Goal: Use online tool/utility: Utilize a website feature to perform a specific function

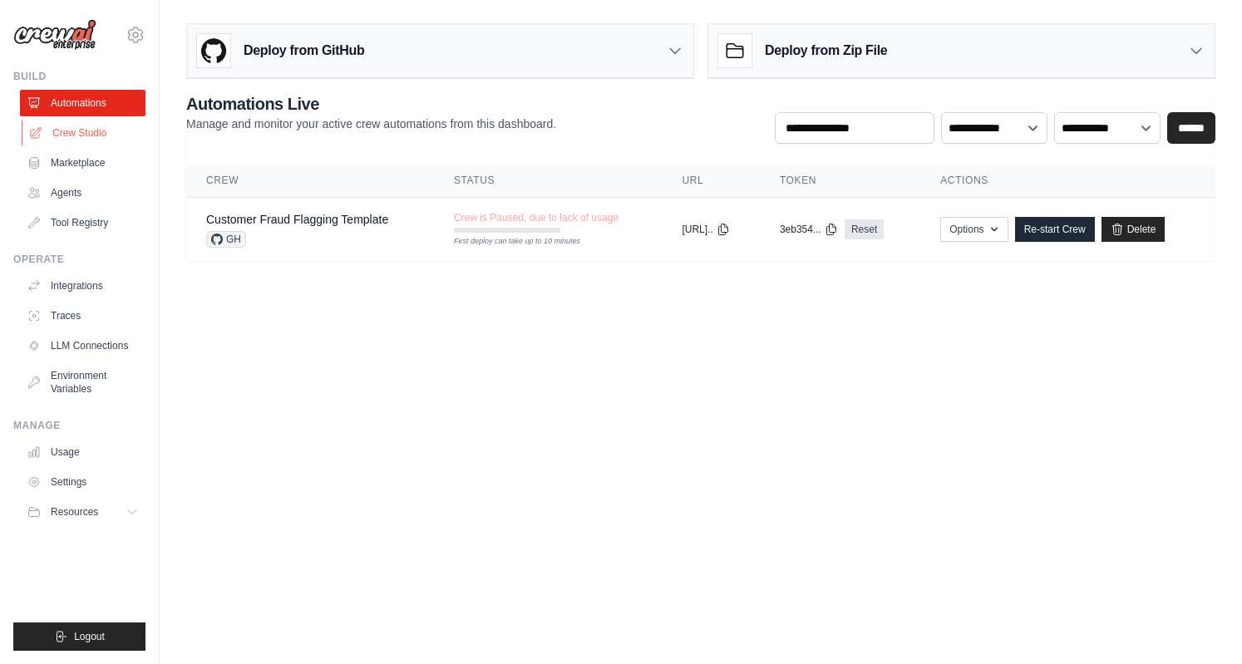
click at [108, 136] on link "Crew Studio" at bounding box center [85, 133] width 126 height 27
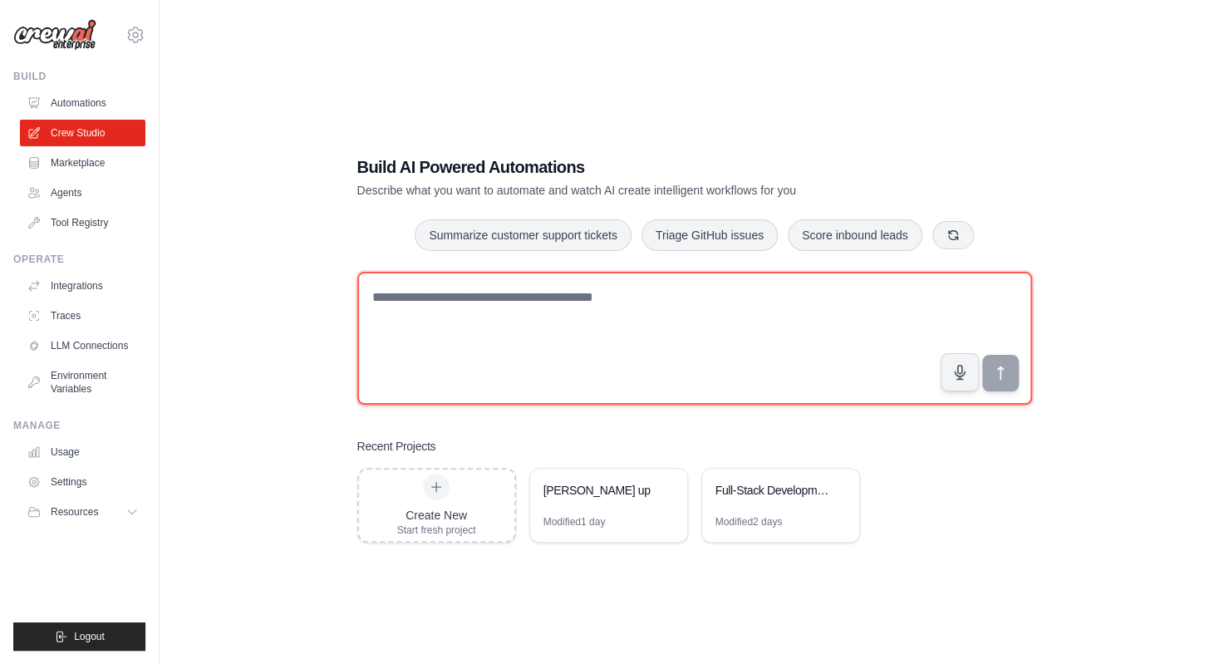
click at [632, 357] on textarea at bounding box center [694, 338] width 675 height 133
paste textarea "**********"
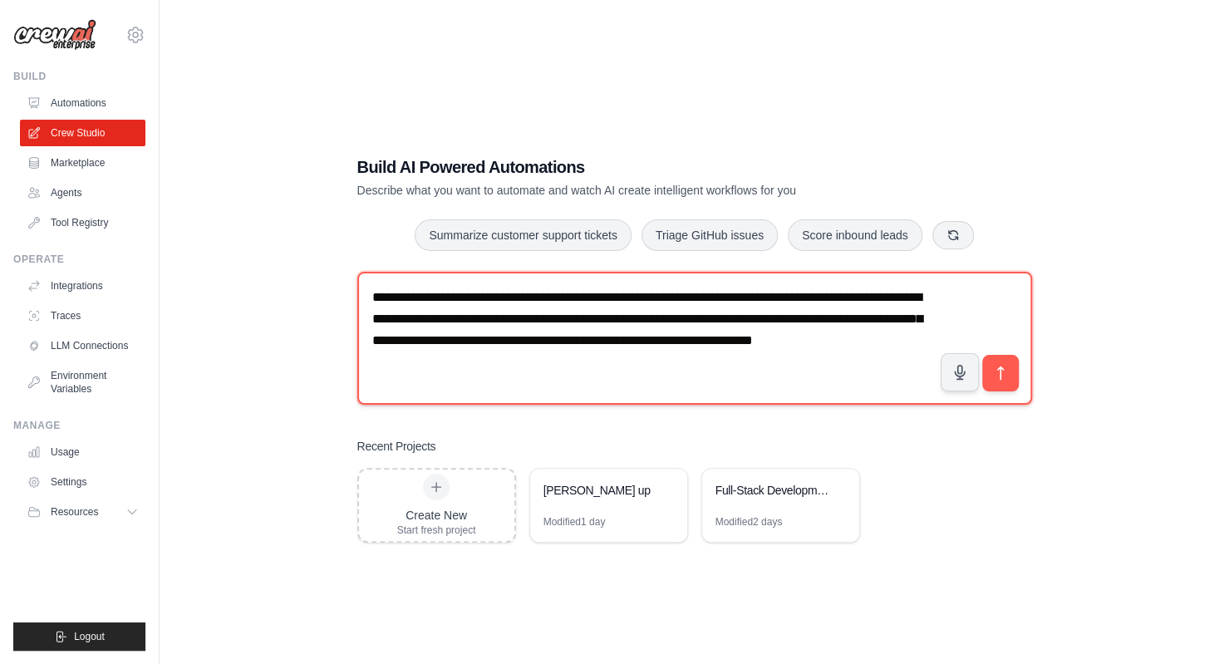
drag, startPoint x: 652, startPoint y: 362, endPoint x: 806, endPoint y: 344, distance: 154.7
click at [806, 344] on textarea "**********" at bounding box center [694, 338] width 675 height 133
drag, startPoint x: 791, startPoint y: 342, endPoint x: 920, endPoint y: 394, distance: 139.1
click at [920, 394] on textarea "**********" at bounding box center [694, 338] width 675 height 133
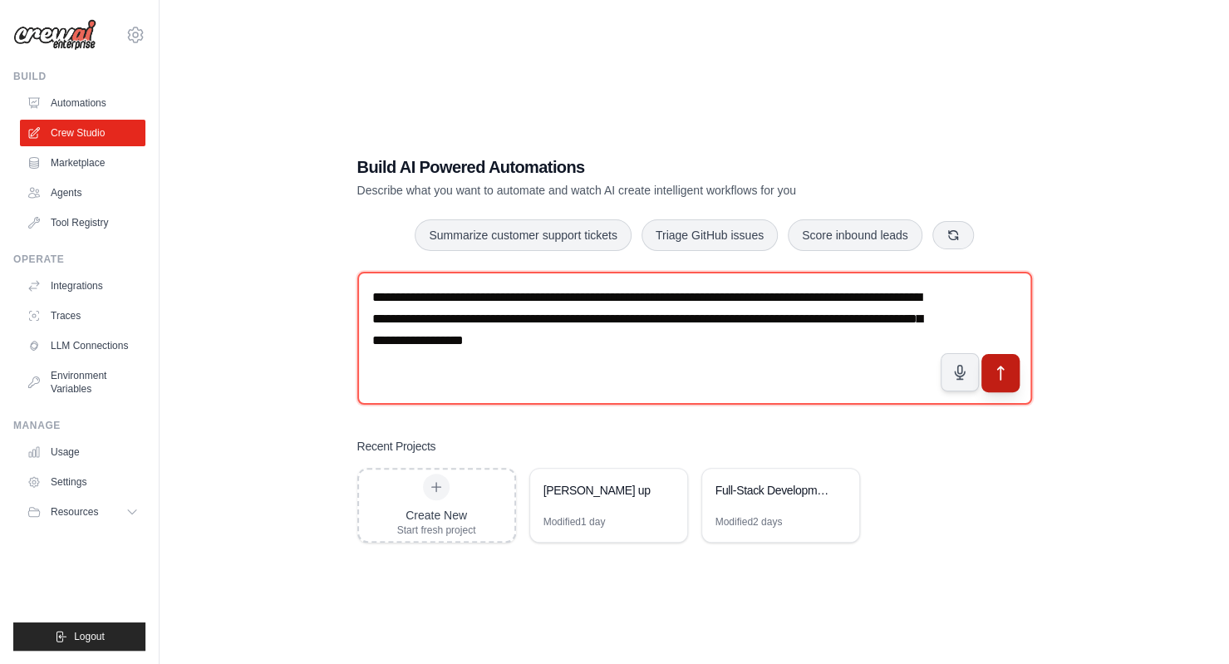
type textarea "**********"
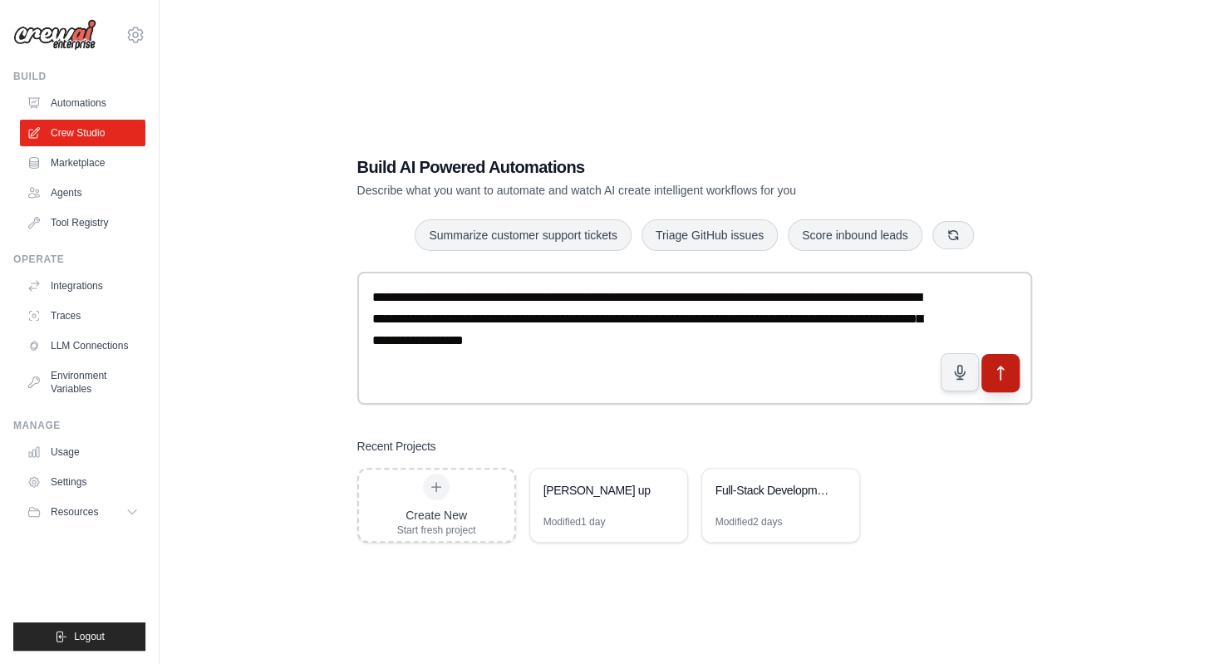
click at [1006, 377] on icon "submit" at bounding box center [1000, 372] width 17 height 17
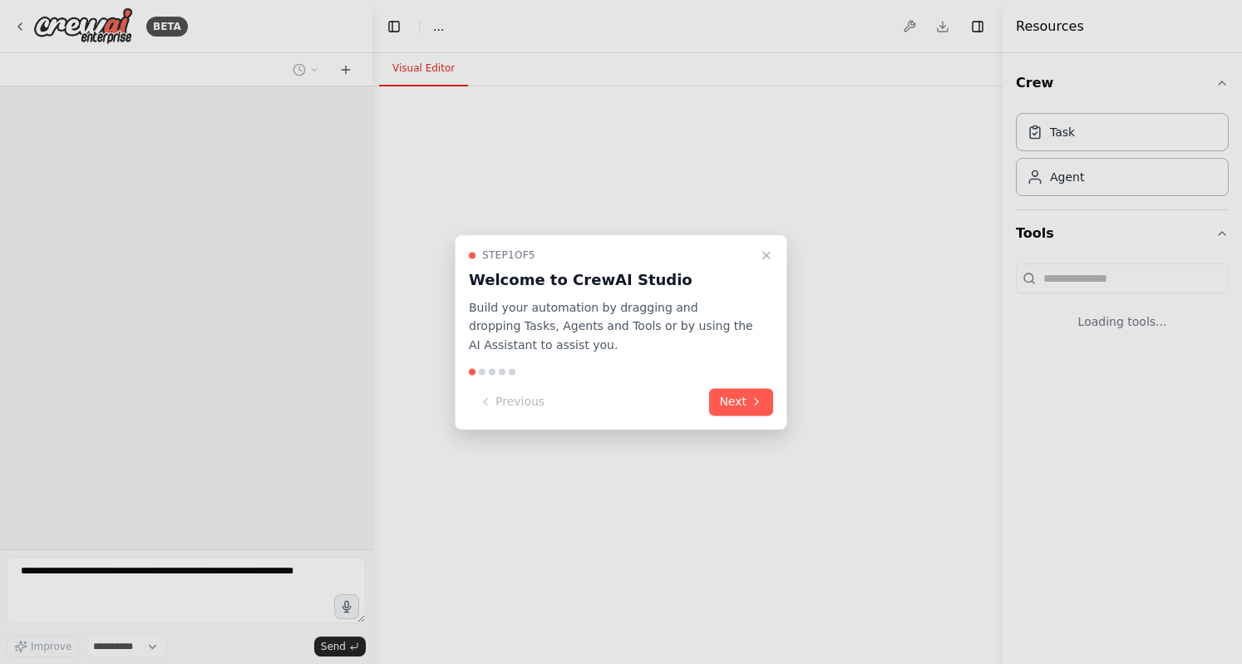
select select "****"
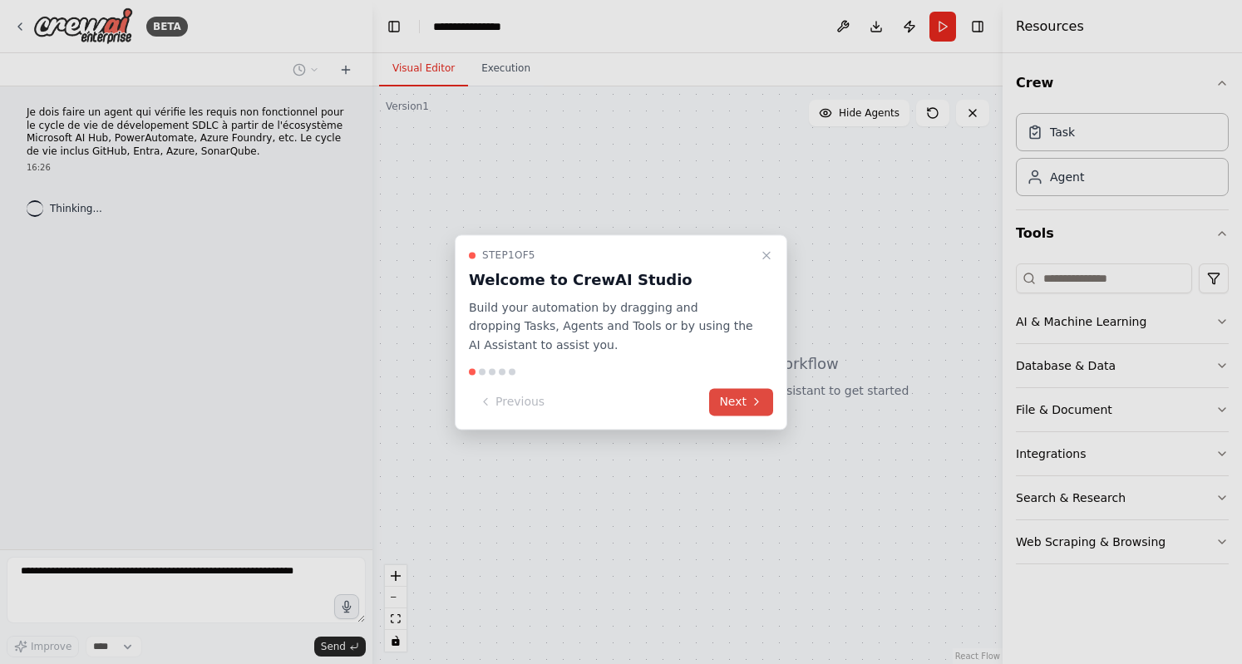
click at [742, 404] on button "Next" at bounding box center [741, 401] width 64 height 27
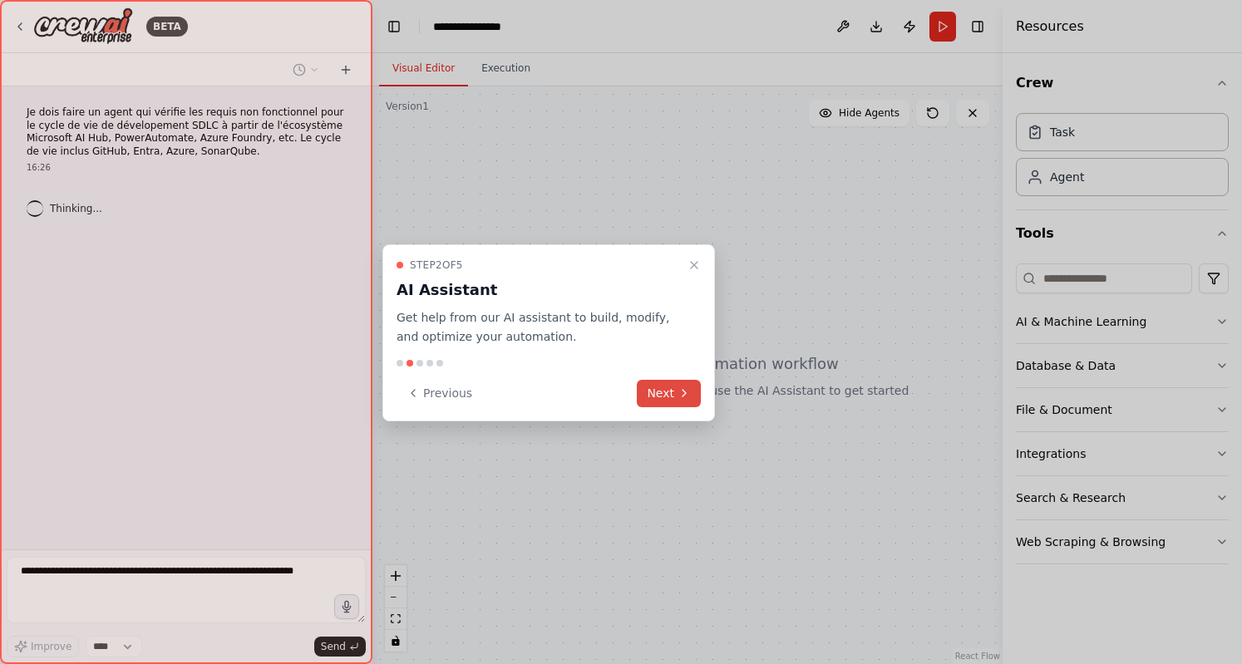
click at [675, 396] on button "Next" at bounding box center [669, 393] width 64 height 27
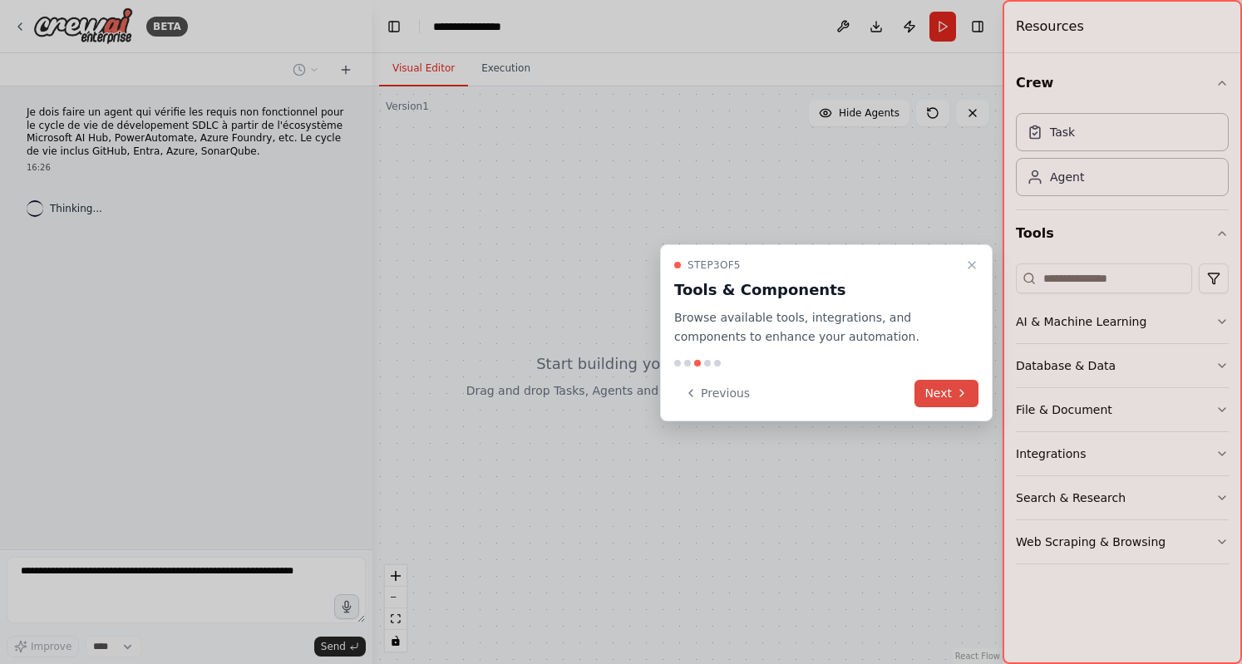
click at [921, 385] on button "Next" at bounding box center [946, 393] width 64 height 27
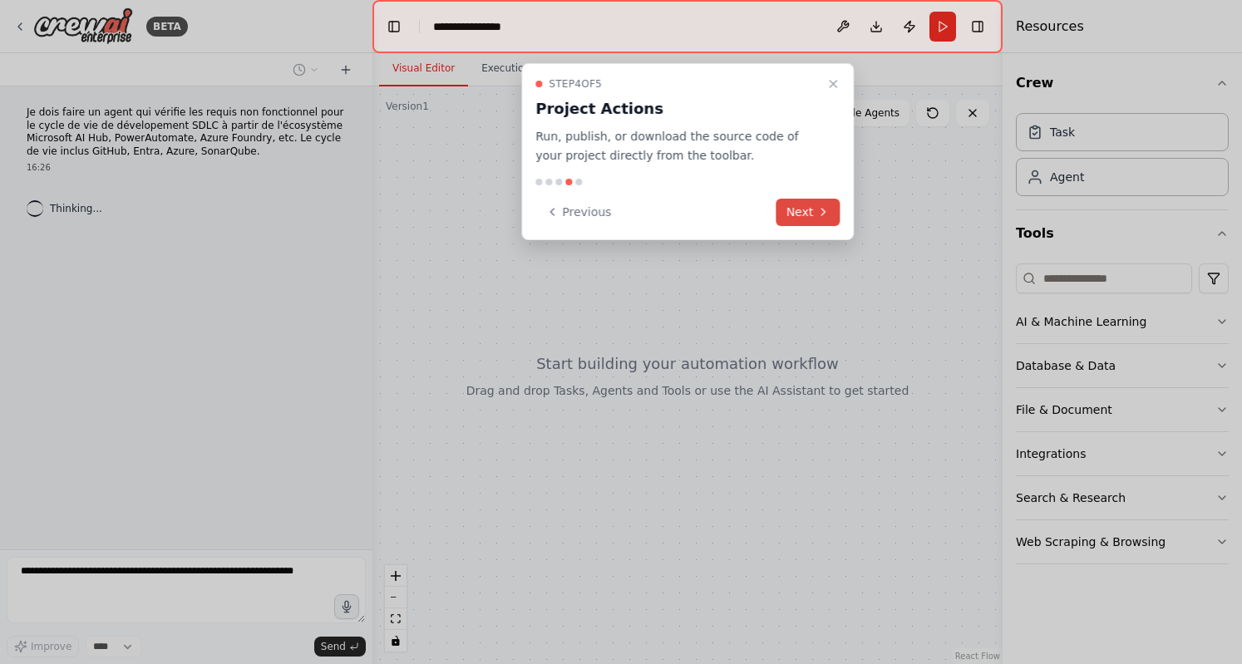
click at [819, 217] on icon at bounding box center [822, 211] width 13 height 13
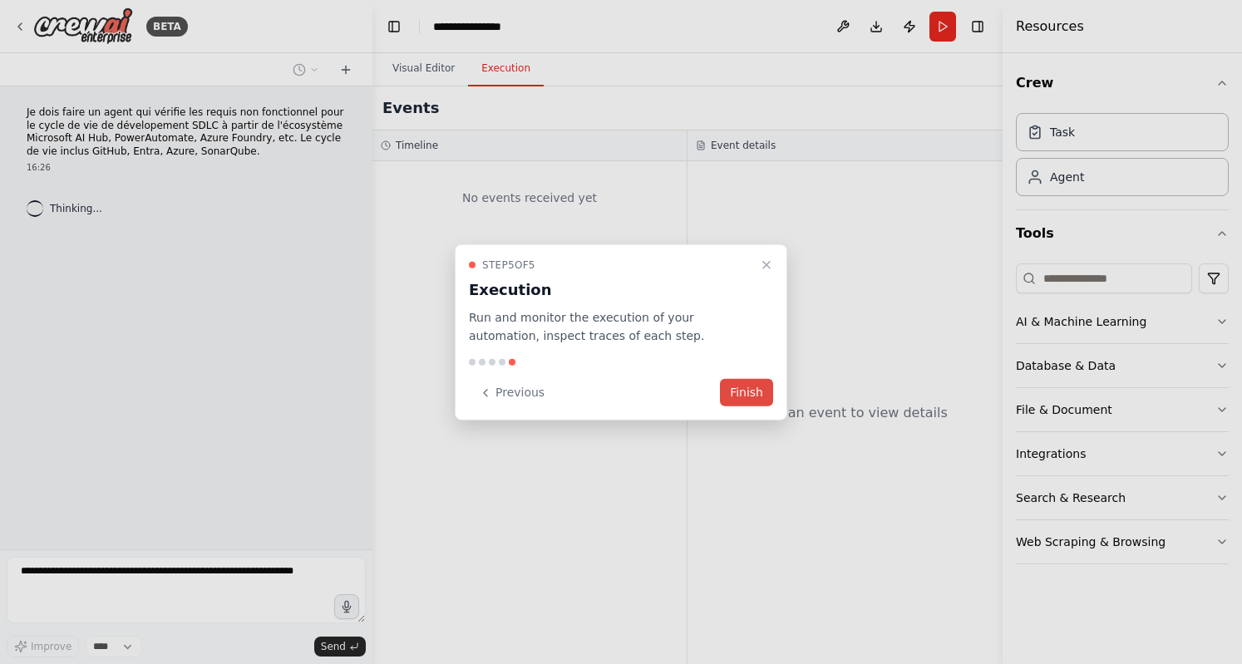
click at [754, 394] on button "Finish" at bounding box center [746, 392] width 53 height 27
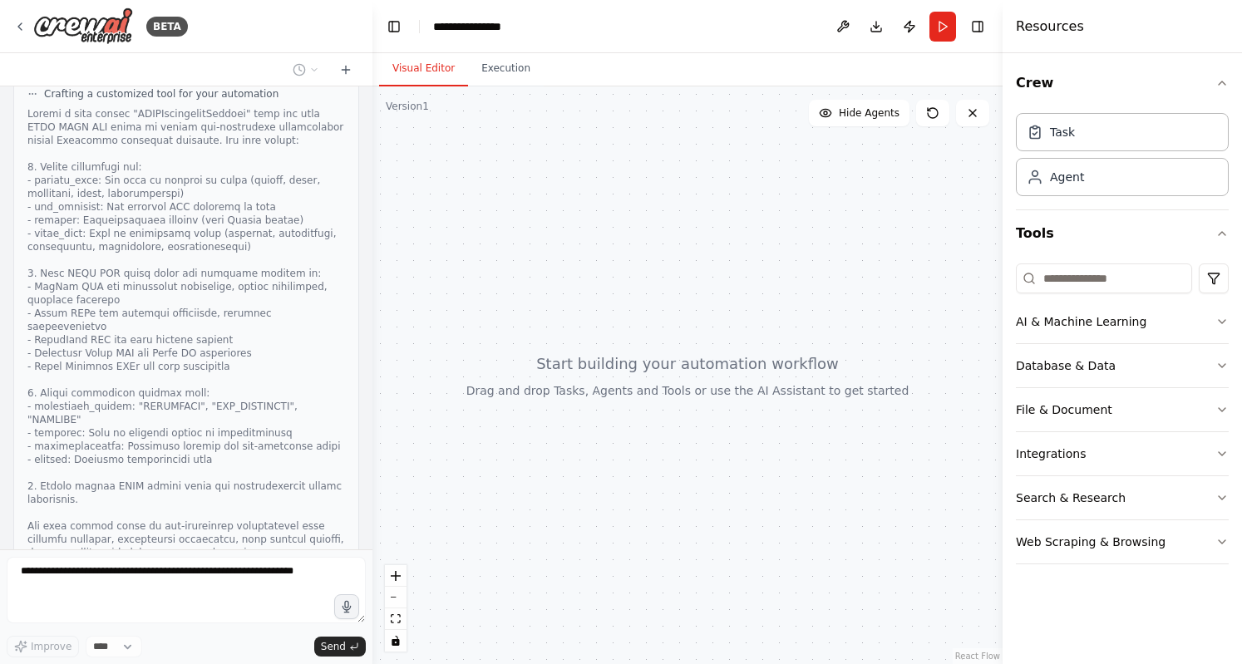
scroll to position [554, 0]
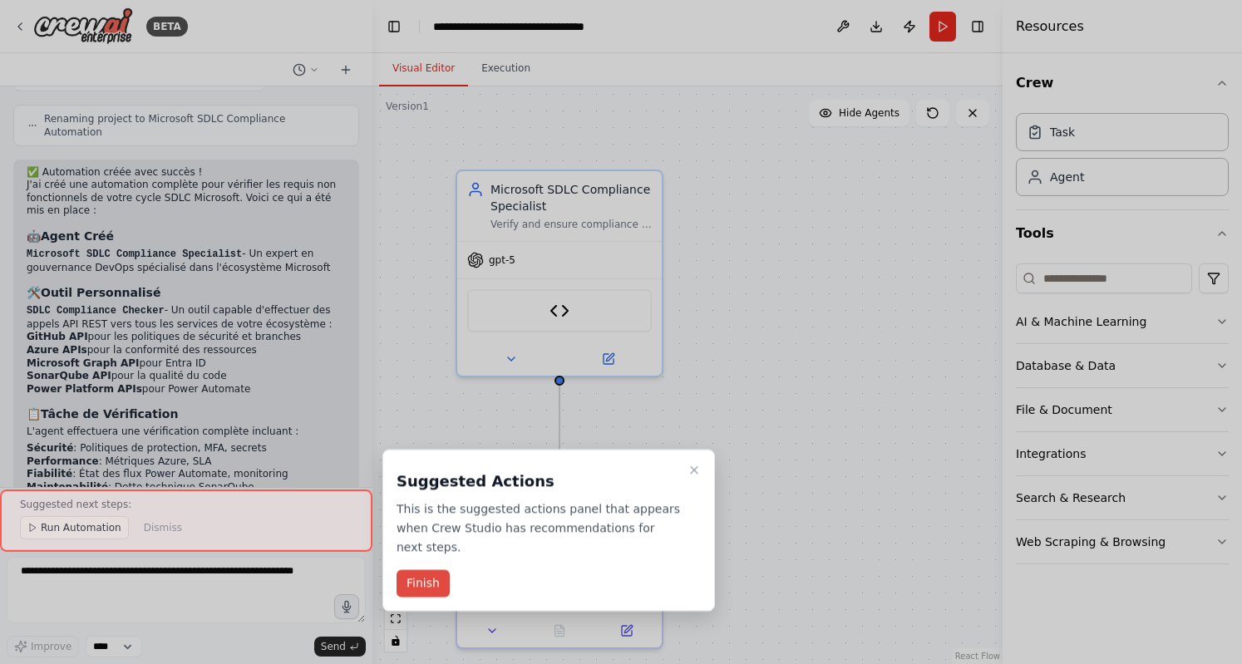
click at [436, 570] on button "Finish" at bounding box center [422, 583] width 53 height 27
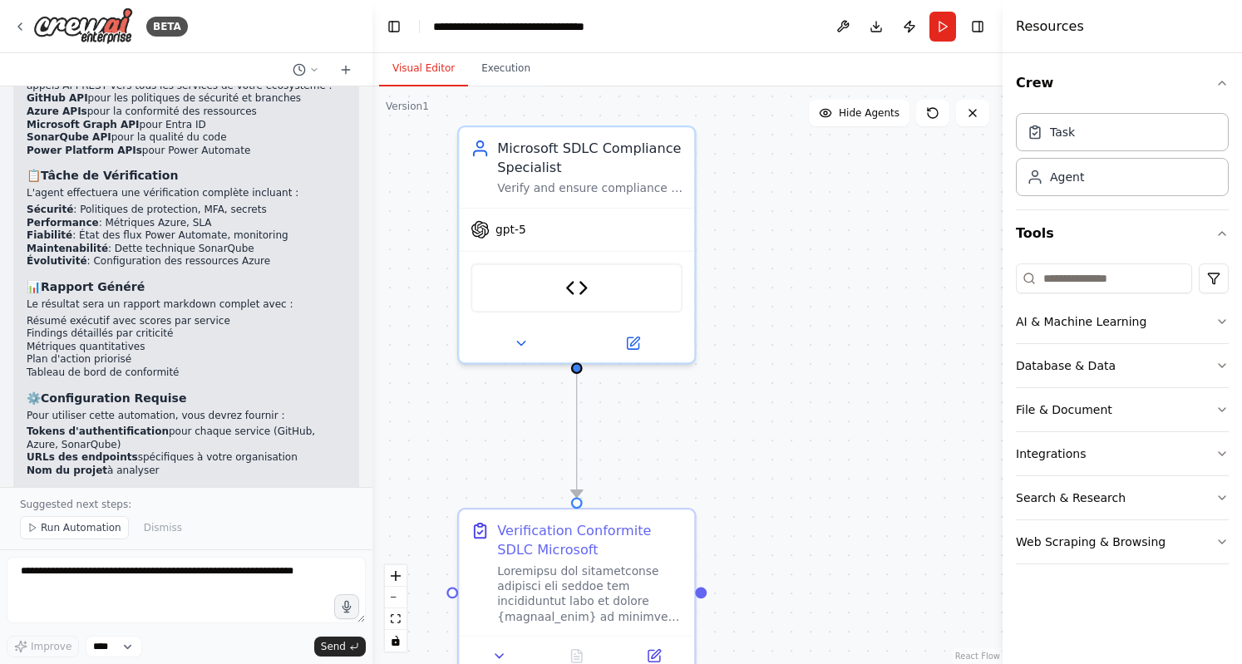
scroll to position [1731, 0]
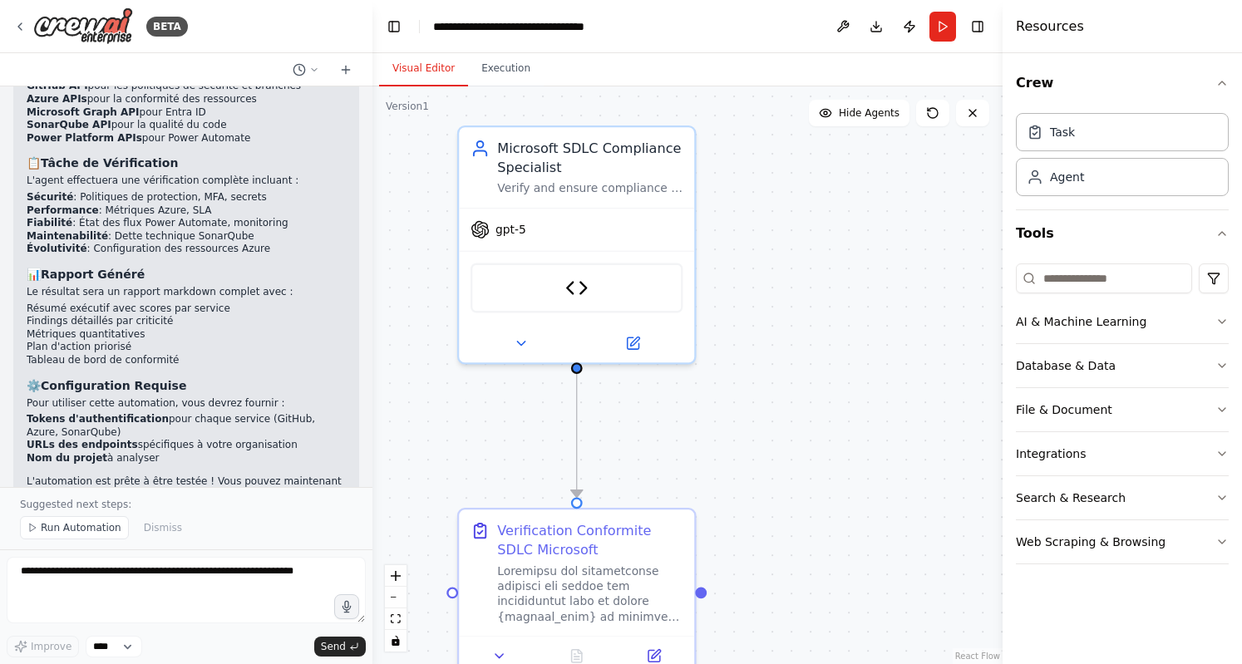
click at [746, 426] on div ".deletable-edge-delete-btn { width: 20px; height: 20px; border: 0px solid #ffff…" at bounding box center [687, 375] width 630 height 578
click at [632, 593] on div at bounding box center [589, 590] width 185 height 62
click at [645, 191] on div "Verify and ensure compliance of non-functional requirements in the Software Dev…" at bounding box center [589, 184] width 185 height 15
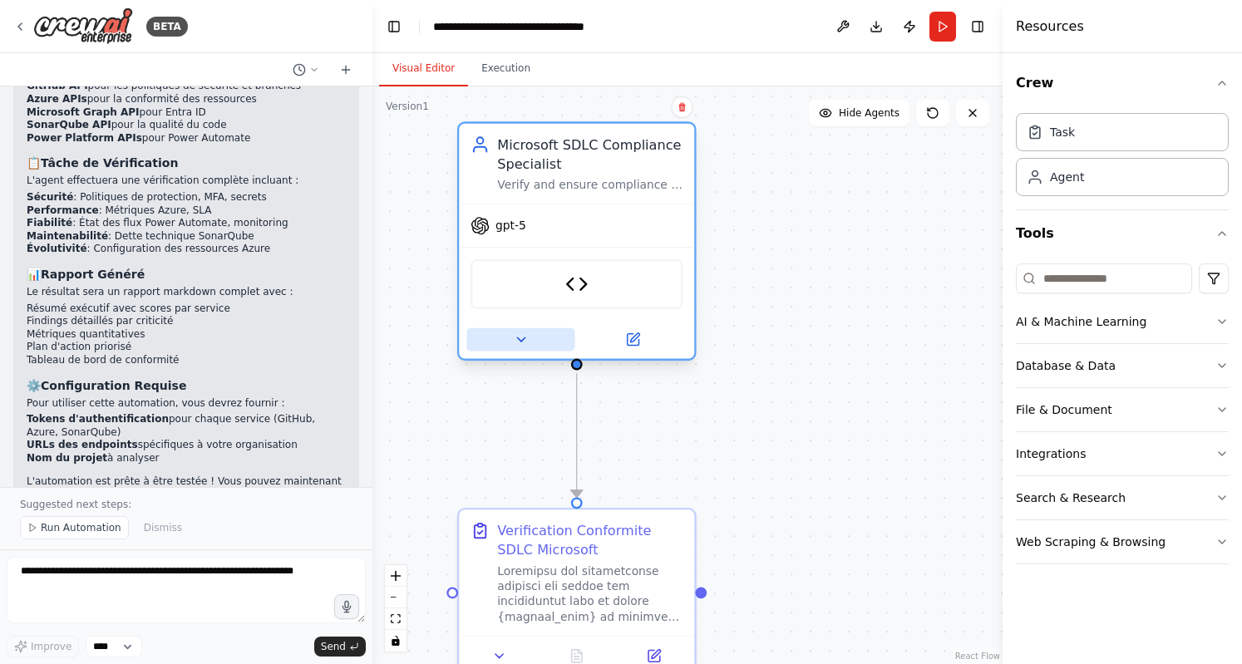
click at [517, 340] on icon at bounding box center [520, 339] width 15 height 15
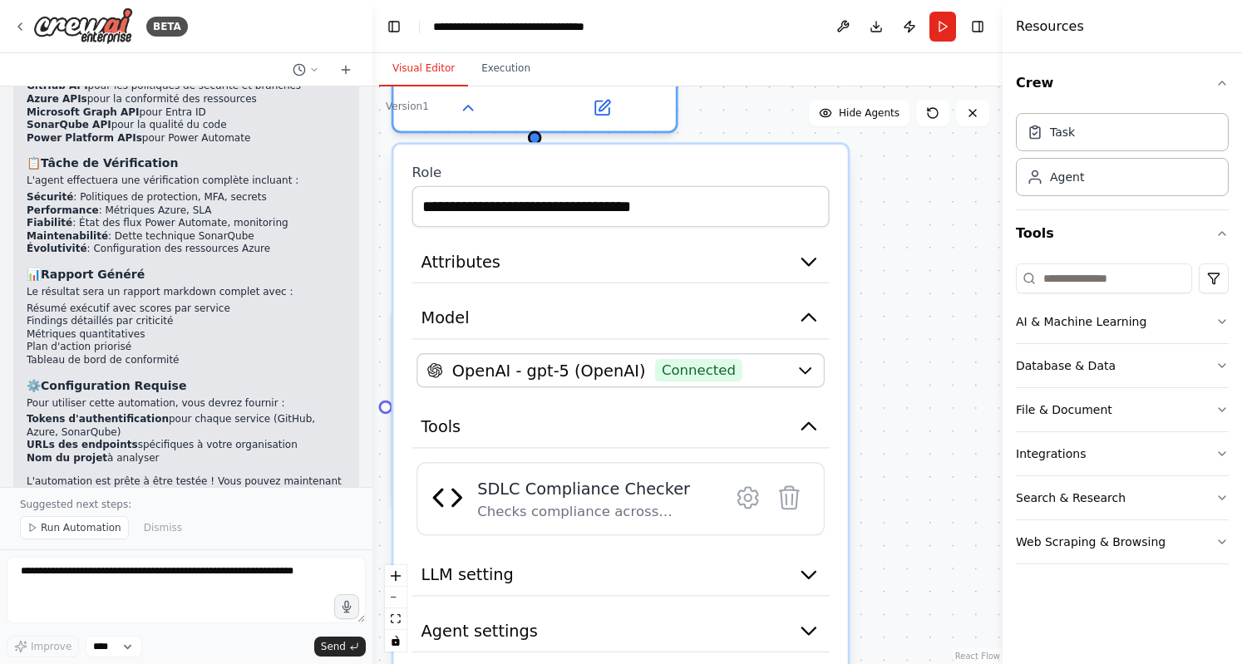
drag, startPoint x: 904, startPoint y: 342, endPoint x: 913, endPoint y: 112, distance: 229.5
click at [913, 112] on div "Version 1 Show Tools Hide Agents .deletable-edge-delete-btn { width: 20px; heig…" at bounding box center [687, 375] width 630 height 578
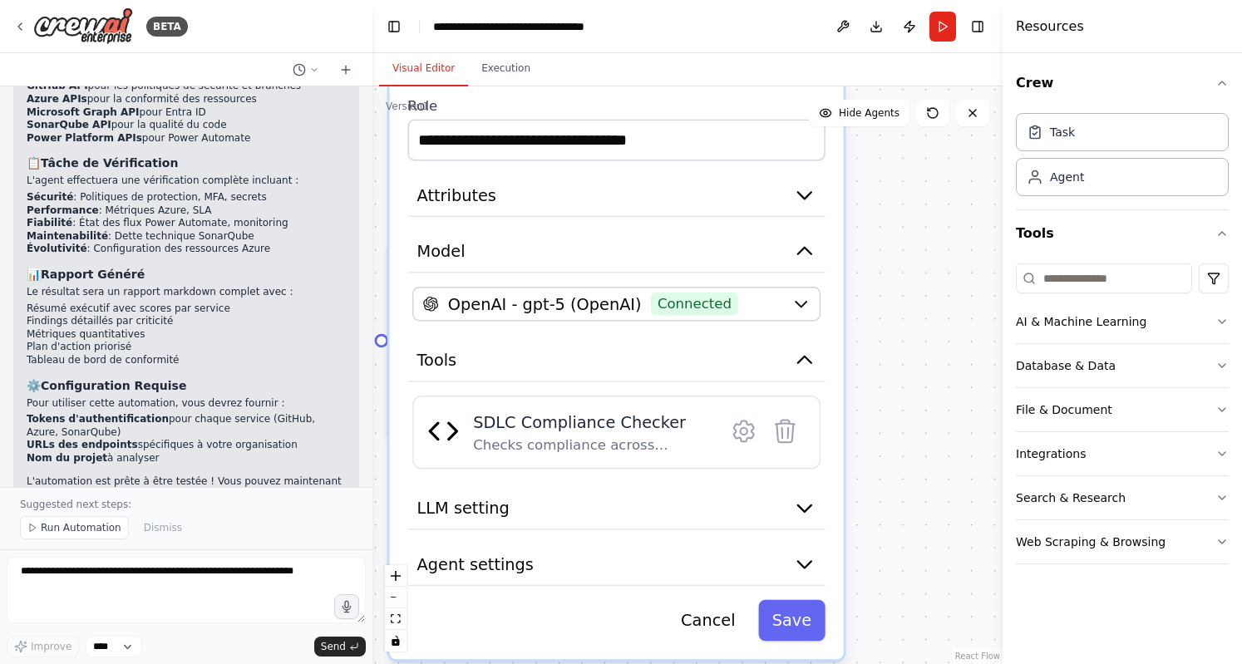
drag, startPoint x: 930, startPoint y: 496, endPoint x: 926, endPoint y: 411, distance: 84.9
click at [926, 411] on div ".deletable-edge-delete-btn { width: 20px; height: 20px; border: 0px solid #ffff…" at bounding box center [687, 375] width 630 height 578
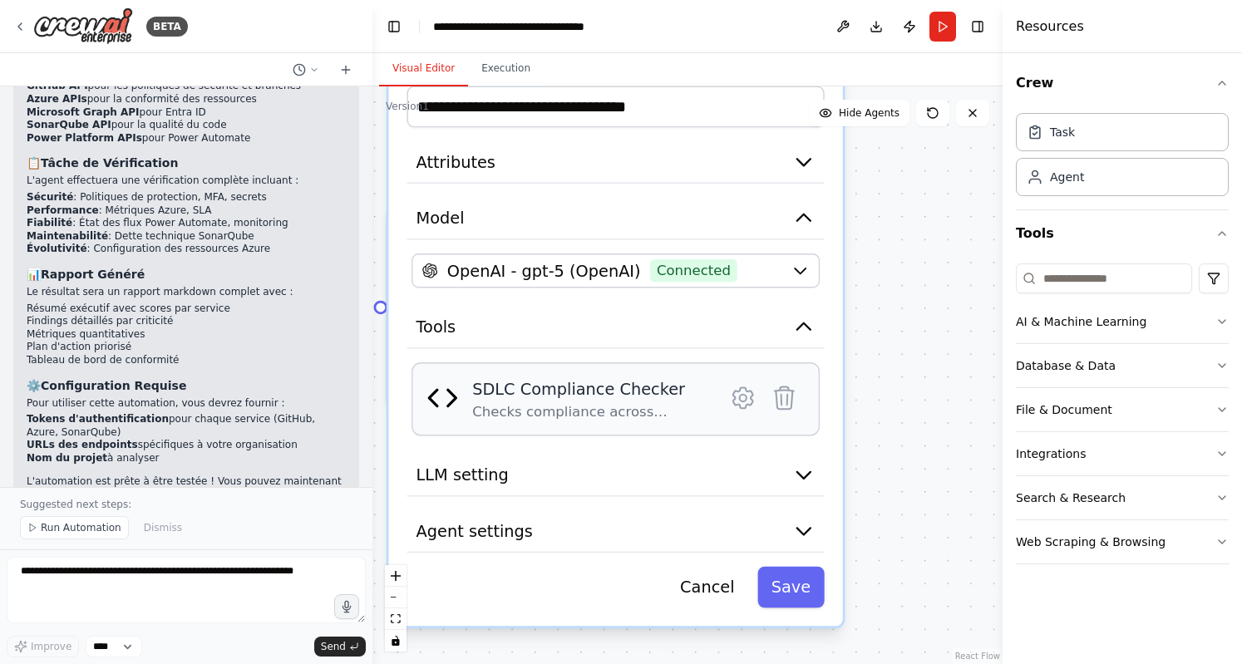
click at [575, 402] on div "Checks compliance across Microsoft ecosystem services (GitHub, Azure, SonarQube…" at bounding box center [590, 411] width 236 height 18
click at [765, 462] on button "LLM setting" at bounding box center [615, 475] width 417 height 42
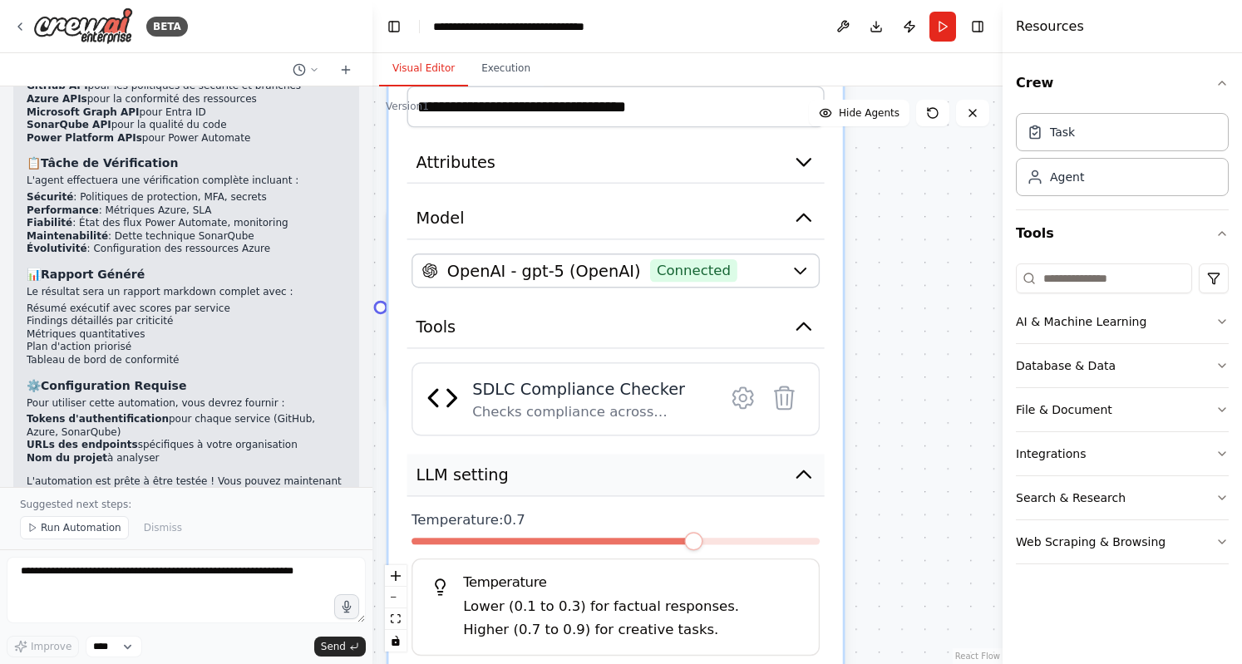
click at [765, 462] on button "LLM setting" at bounding box center [615, 475] width 417 height 42
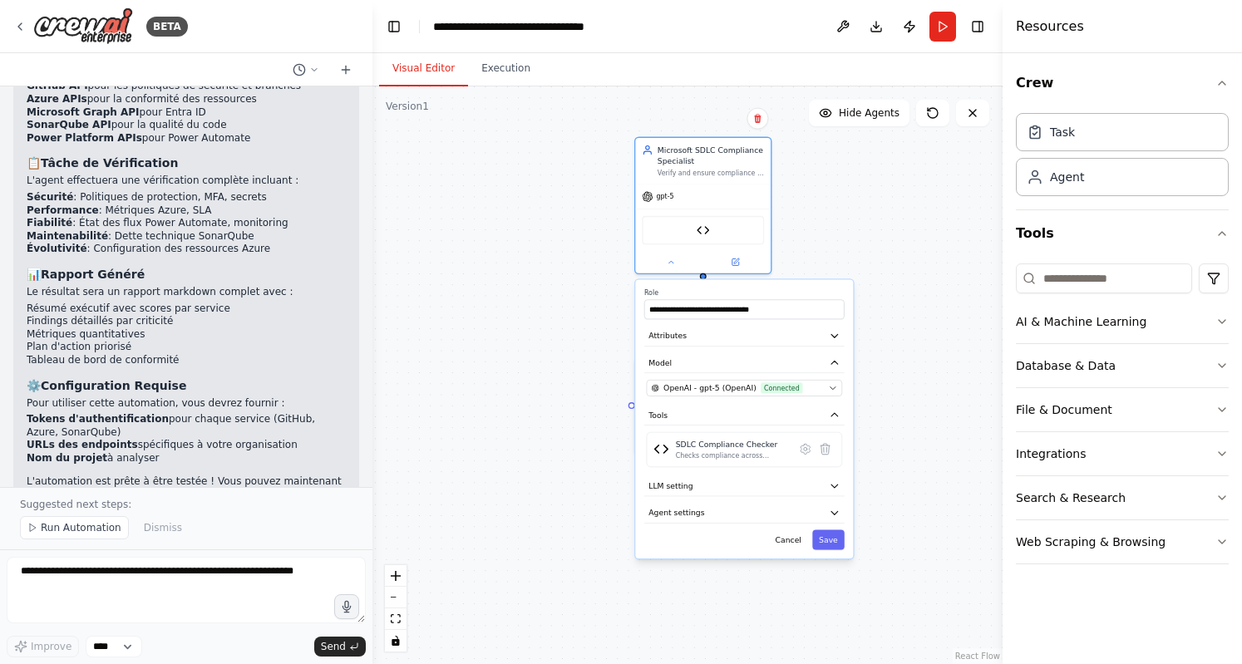
click at [898, 288] on div ".deletable-edge-delete-btn { width: 20px; height: 20px; border: 0px solid #ffff…" at bounding box center [687, 375] width 630 height 578
click at [675, 380] on div "Verification Conformite SDLC Microsoft" at bounding box center [710, 373] width 106 height 22
drag, startPoint x: 731, startPoint y: 381, endPoint x: 477, endPoint y: 357, distance: 255.5
click at [477, 357] on div "Verification Conformite SDLC Microsoft" at bounding box center [457, 351] width 106 height 22
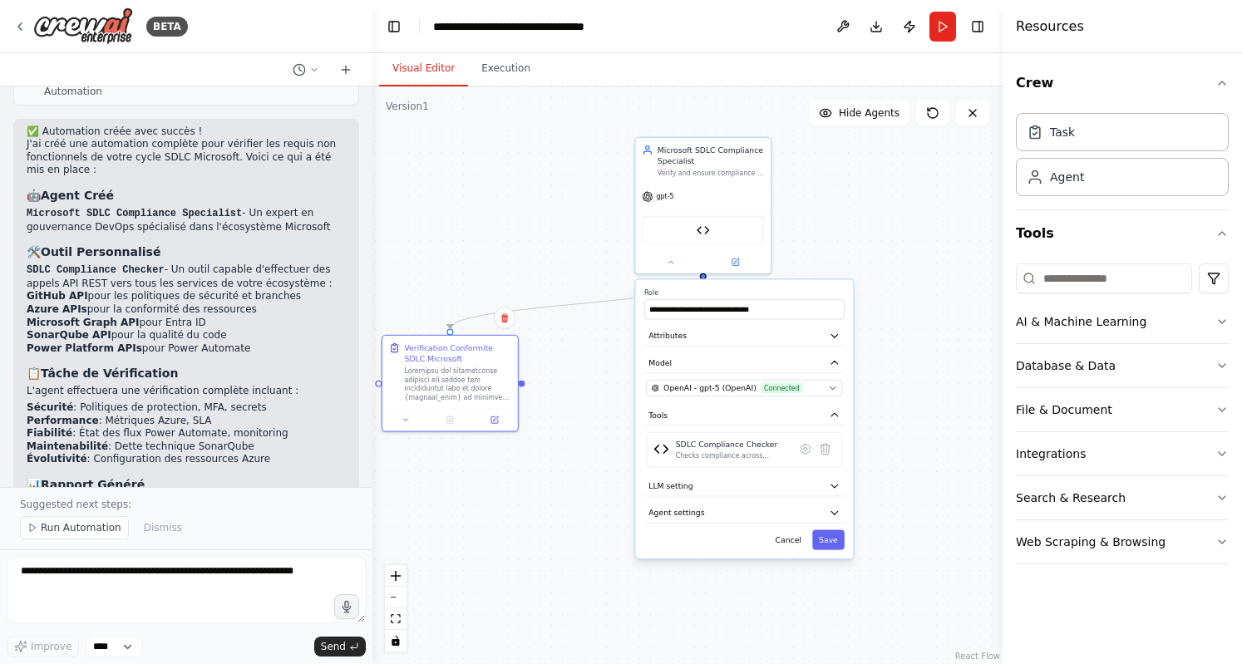
click at [498, 542] on div ".deletable-edge-delete-btn { width: 20px; height: 20px; border: 0px solid #ffff…" at bounding box center [687, 375] width 630 height 578
click at [469, 377] on div at bounding box center [457, 381] width 106 height 35
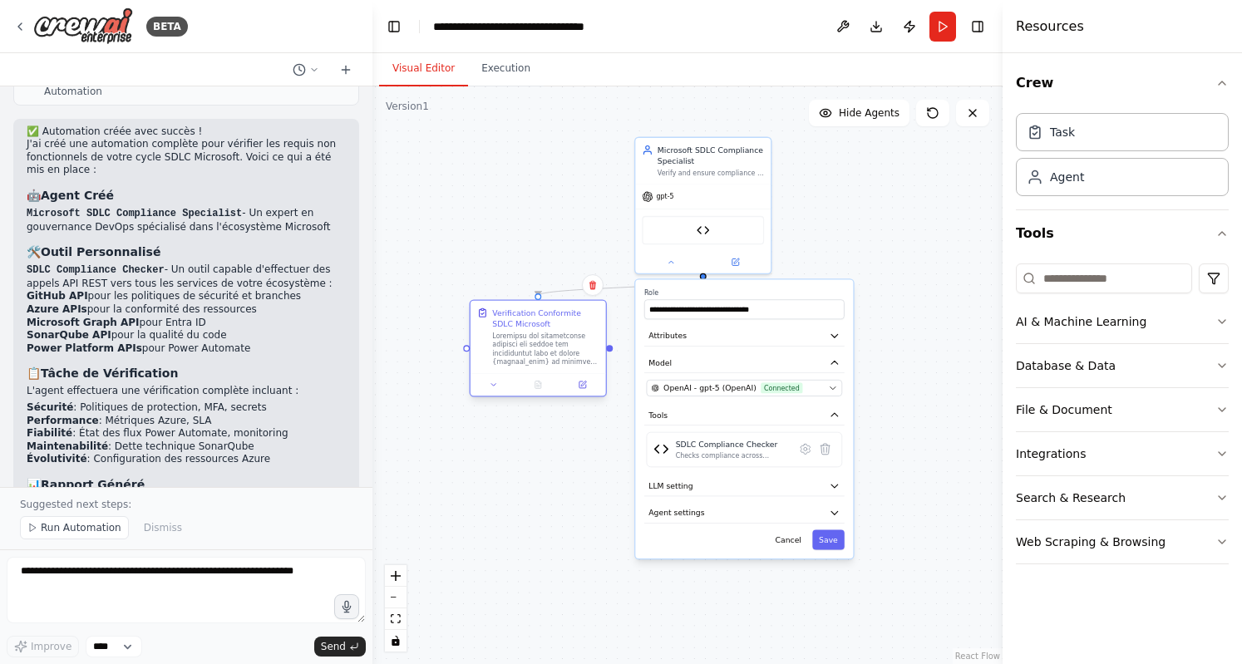
drag, startPoint x: 481, startPoint y: 379, endPoint x: 564, endPoint y: 347, distance: 88.4
click at [564, 347] on div at bounding box center [545, 349] width 106 height 35
